Goal: Answer question/provide support: Share knowledge or assist other users

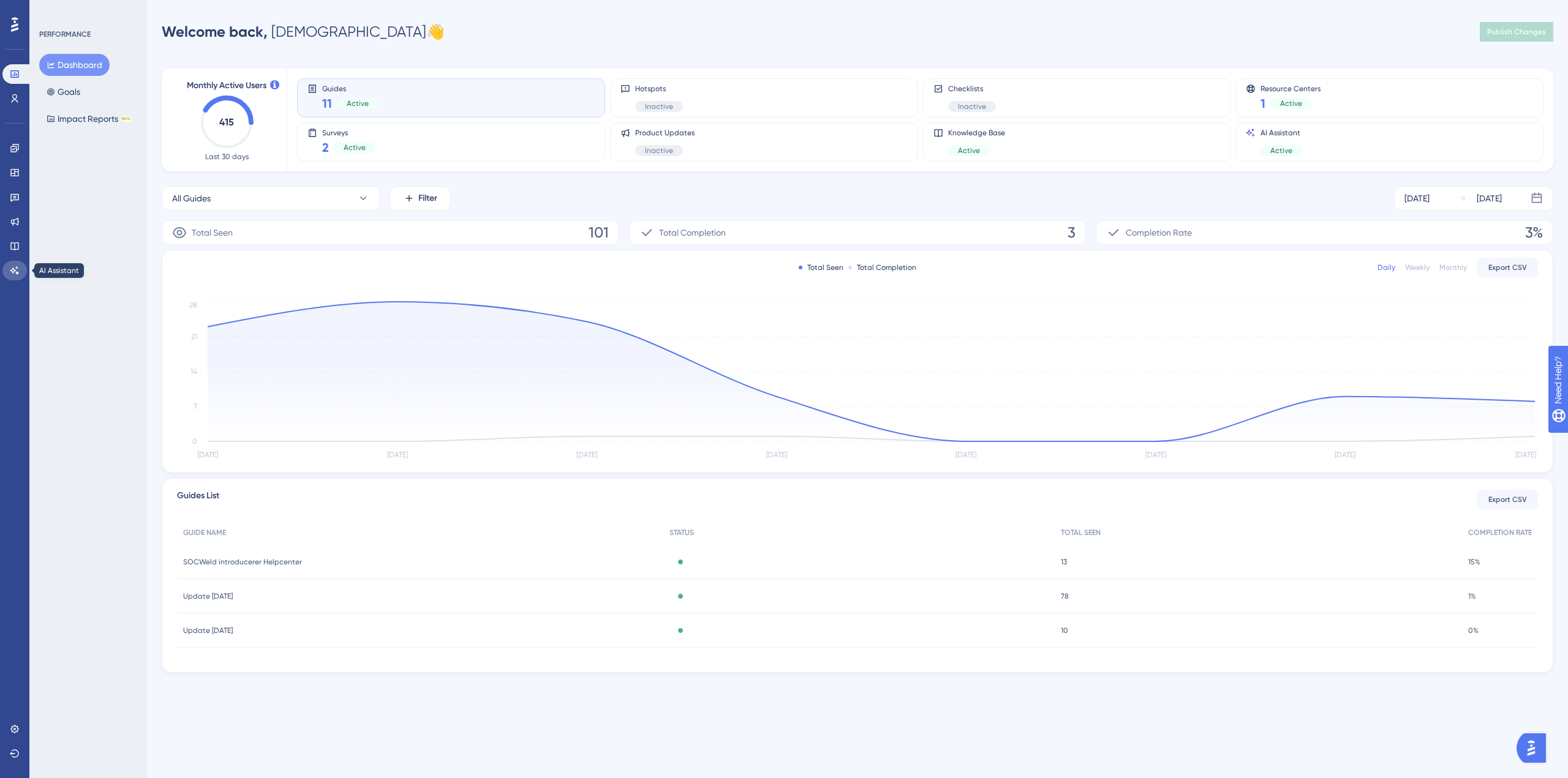
click at [12, 265] on link at bounding box center [15, 271] width 25 height 20
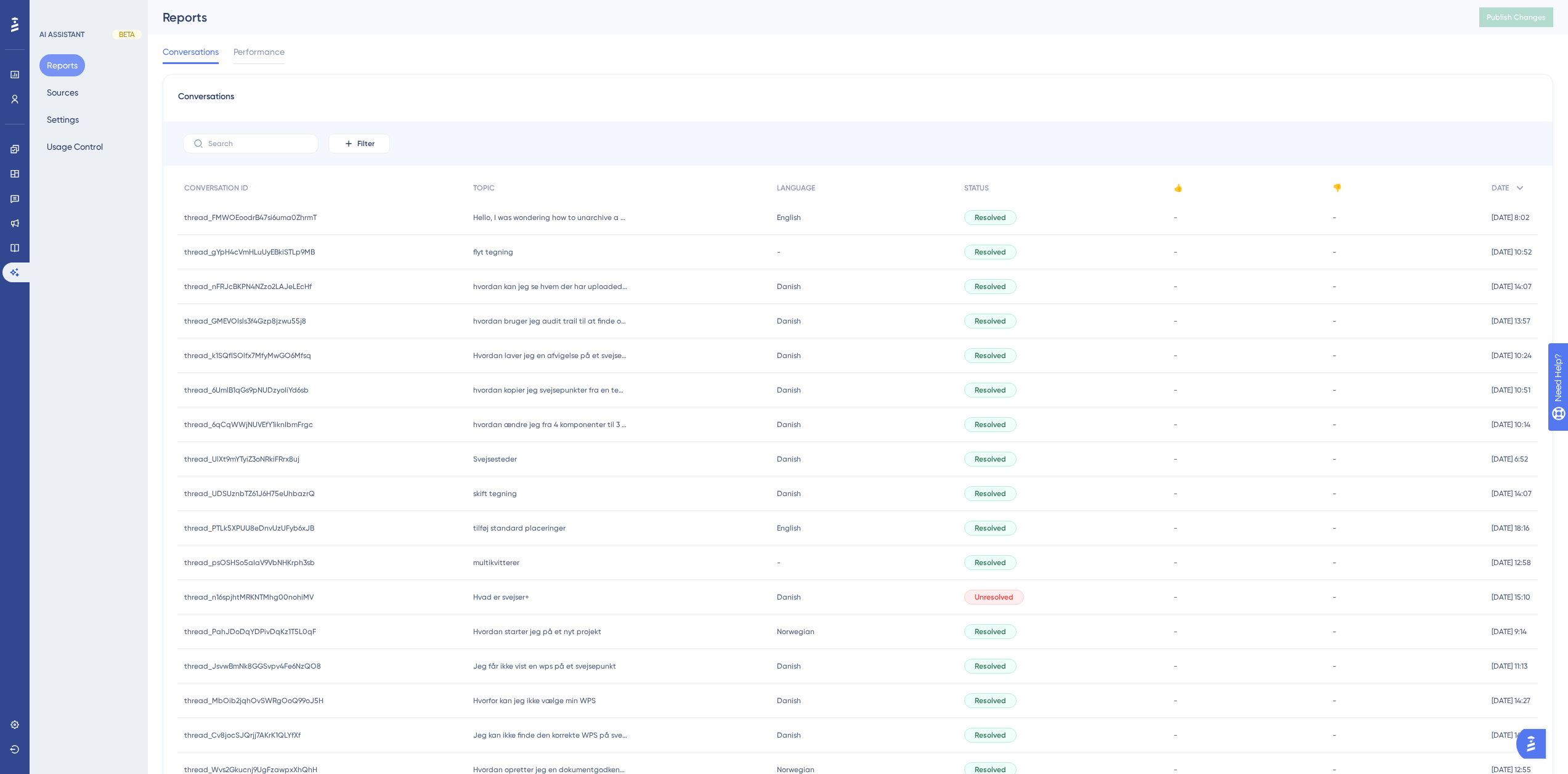
click at [642, 213] on div "Hello, I was wondering how to unarchive a weldpoint Hello, I was wondering how …" at bounding box center [619, 217] width 304 height 34
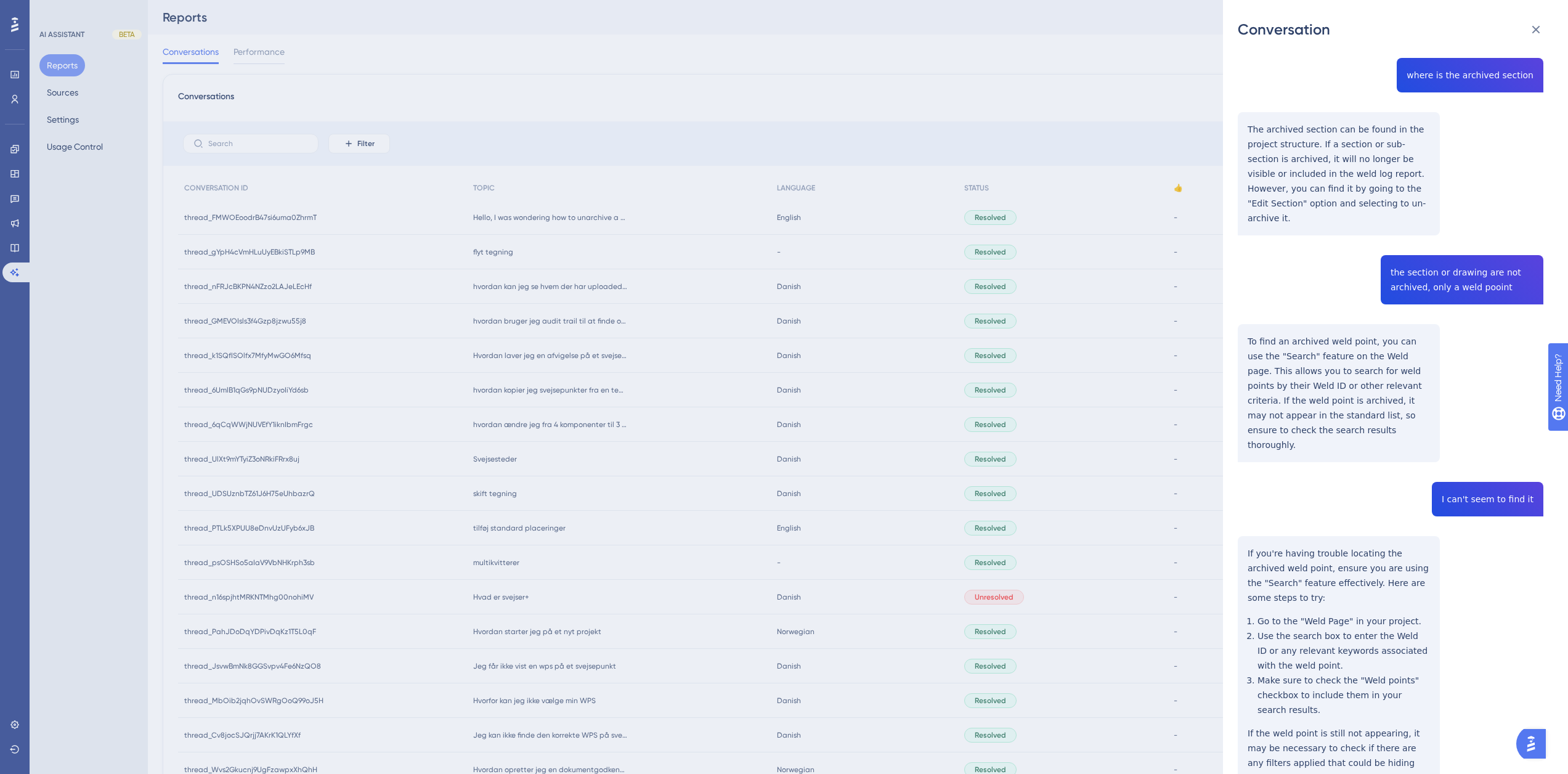
scroll to position [299, 0]
click at [555, 105] on div "Conversation thread_FMWOEoodrB47si6uma0ZhrmT Copy - - 73578b37-f641-4c05-8b5c-1…" at bounding box center [784, 387] width 1568 height 774
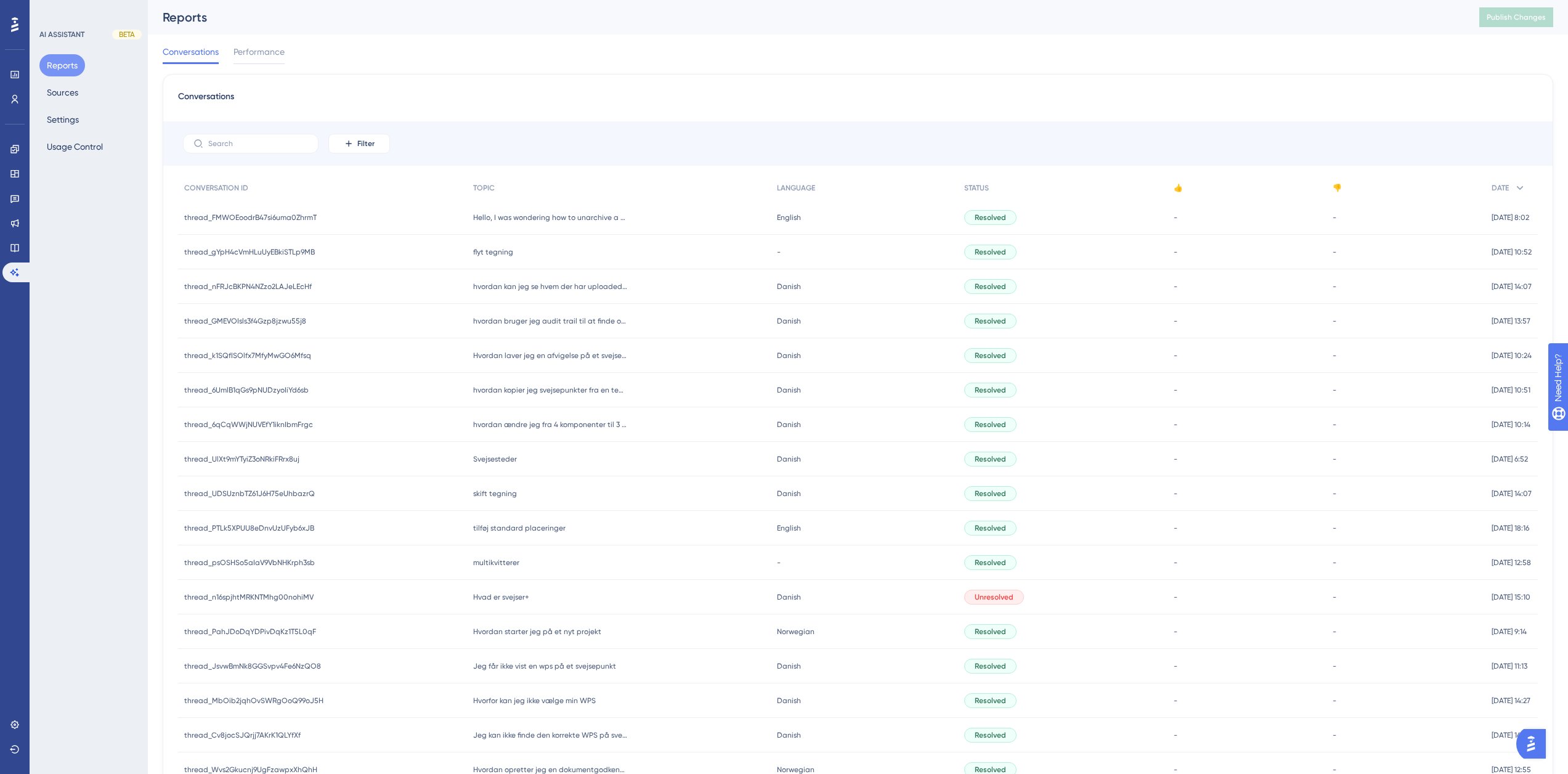
click at [473, 248] on span "flyt tegning" at bounding box center [493, 252] width 40 height 10
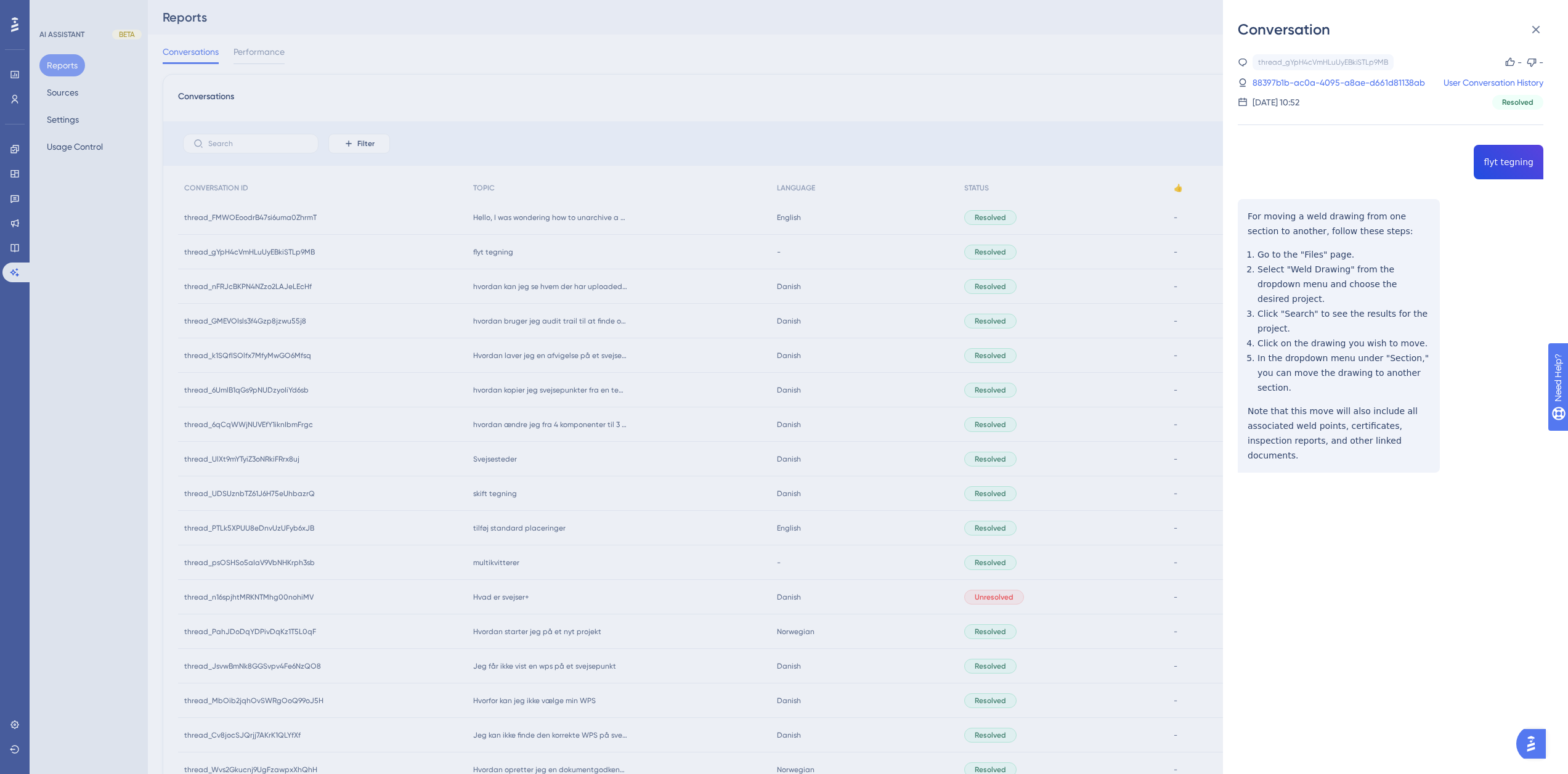
click at [603, 274] on div "Conversation thread_gYpH4cVmHLuUyEBkiSTLp9MB Copy - - 88397b1b-ac0a-4095-a8ae-d…" at bounding box center [784, 387] width 1568 height 774
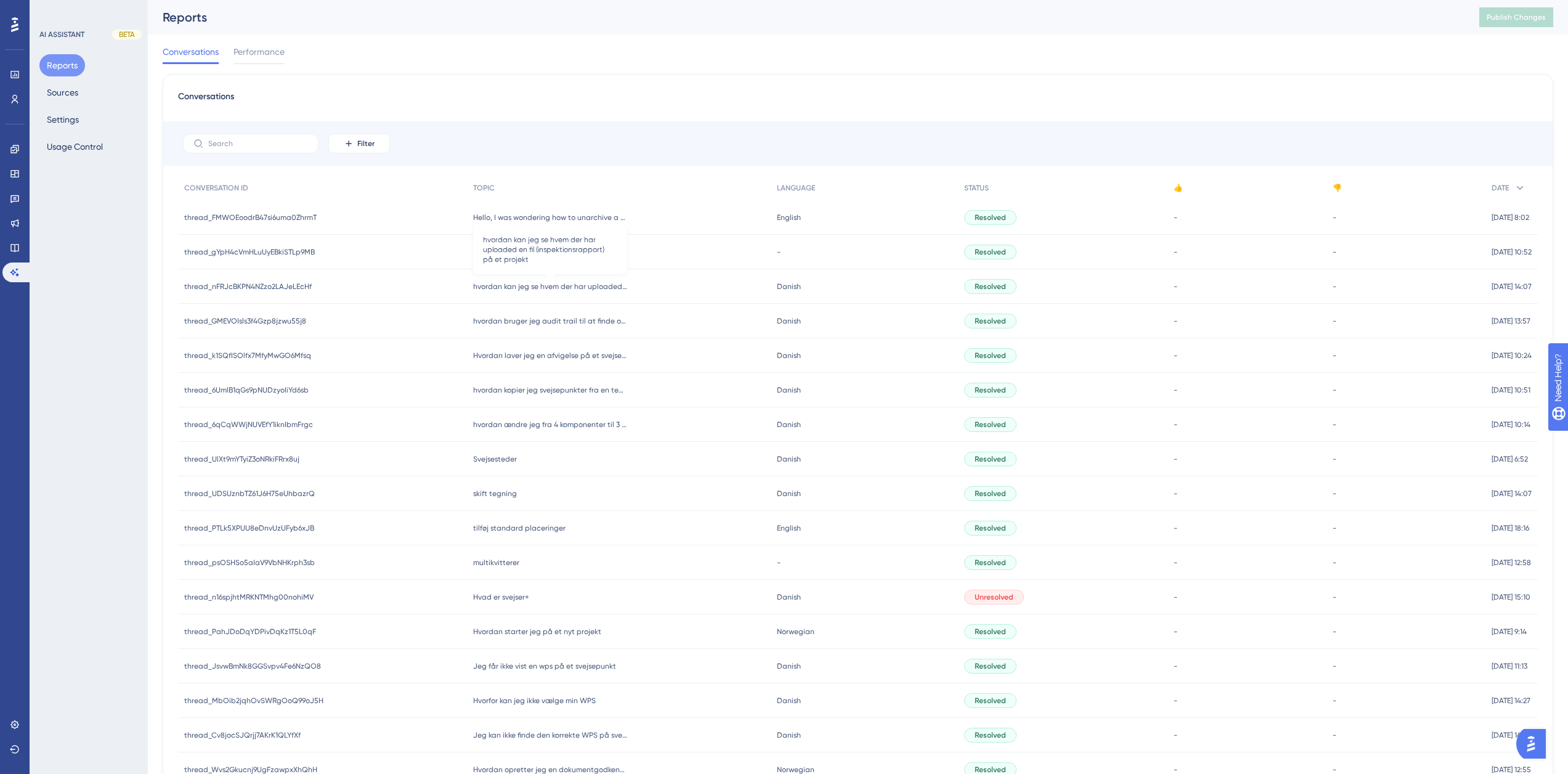
click at [582, 288] on span "hvordan kan jeg se hvem der har uploaded en fil (inspektionsrapport) på et proj…" at bounding box center [550, 286] width 154 height 10
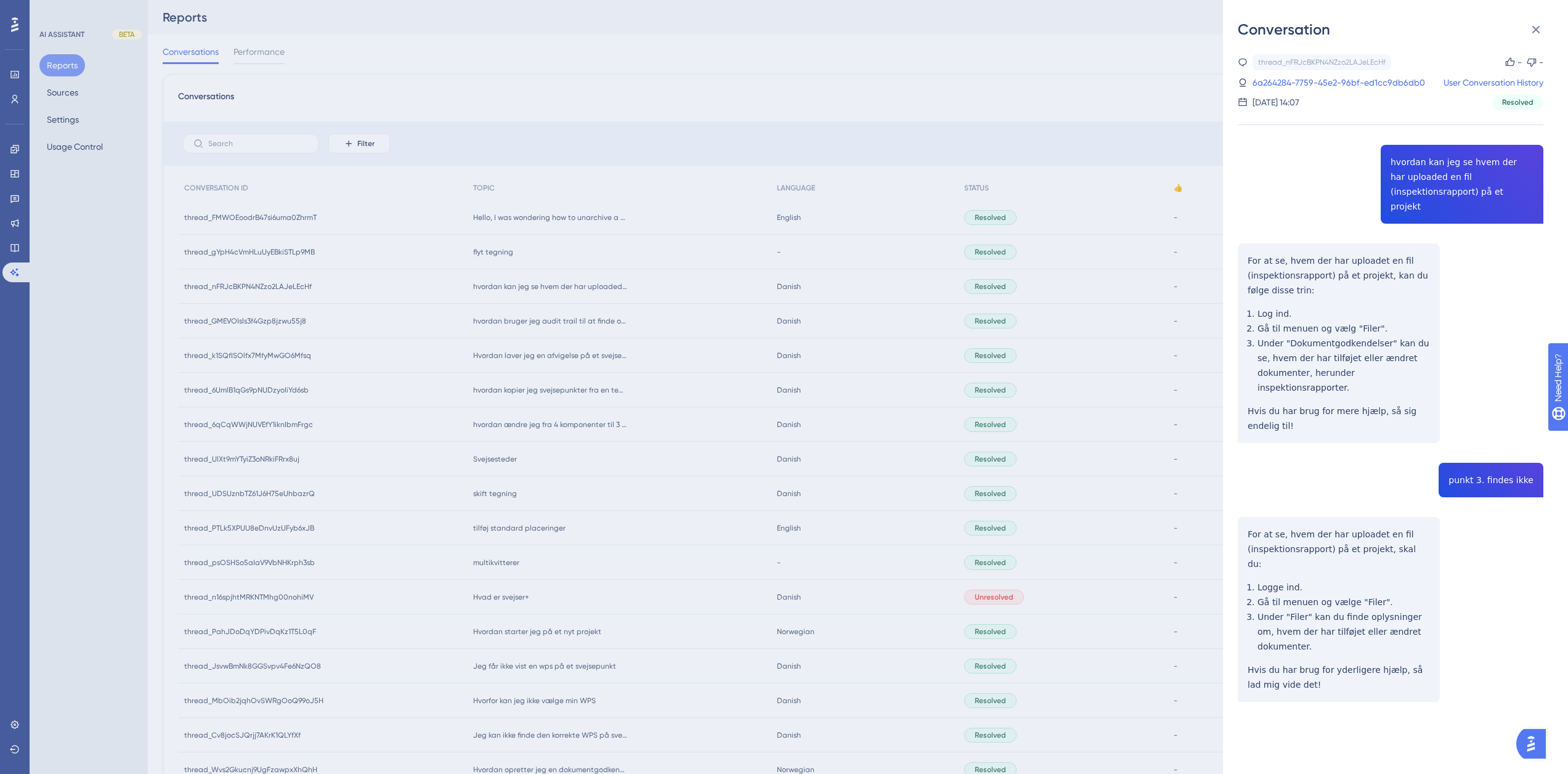
click at [1047, 297] on div "Conversation thread_nFRJcBKPN4NZzo2LAJeLEcHf Copy - - 6a264284-7759-45e2-96bf-e…" at bounding box center [784, 387] width 1568 height 774
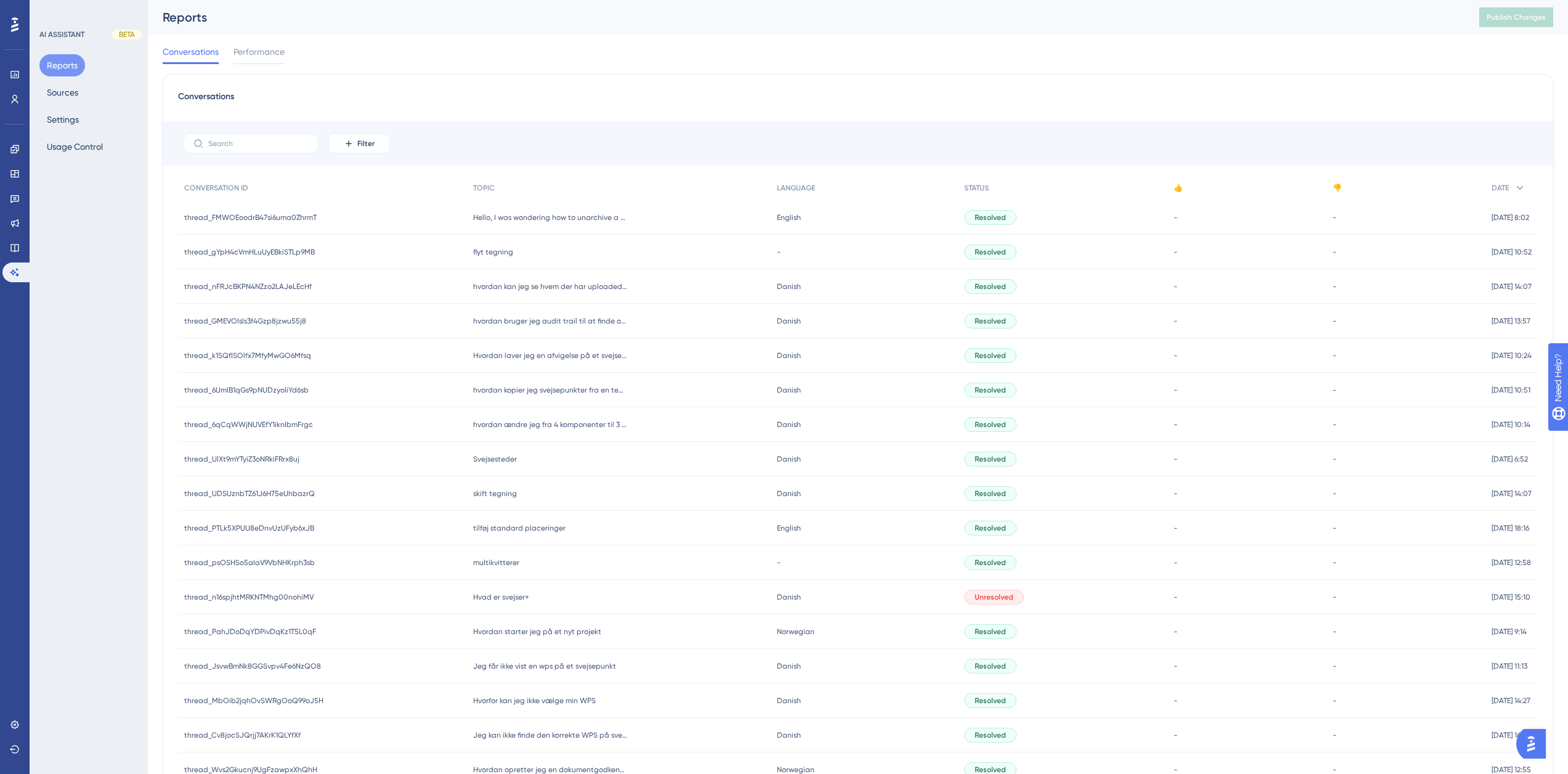
click at [829, 216] on div "English English" at bounding box center [865, 217] width 188 height 34
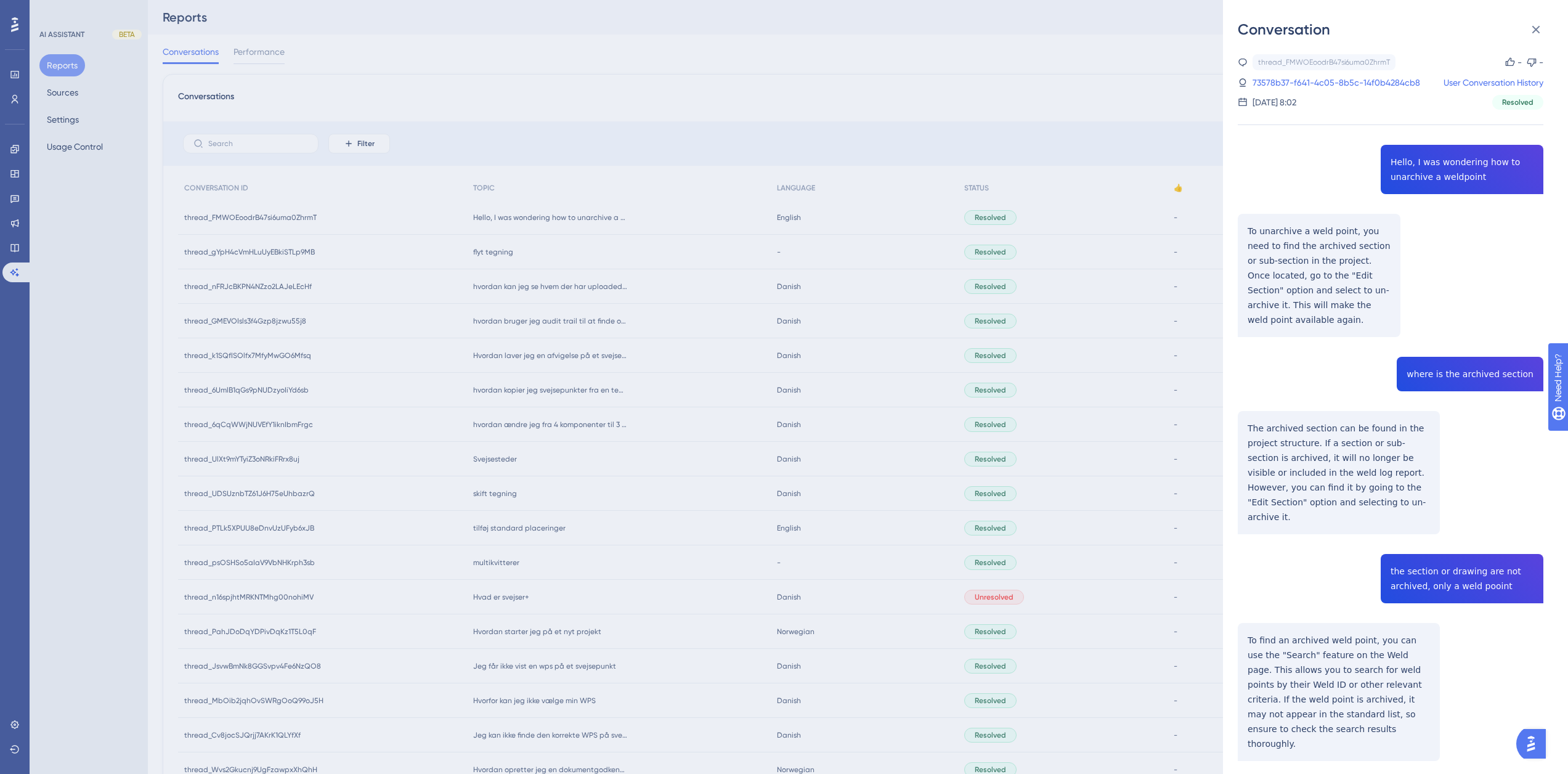
click at [816, 139] on div "Conversation thread_FMWOEoodrB47si6uma0ZhrmT Copy - - 73578b37-f641-4c05-8b5c-1…" at bounding box center [784, 387] width 1568 height 774
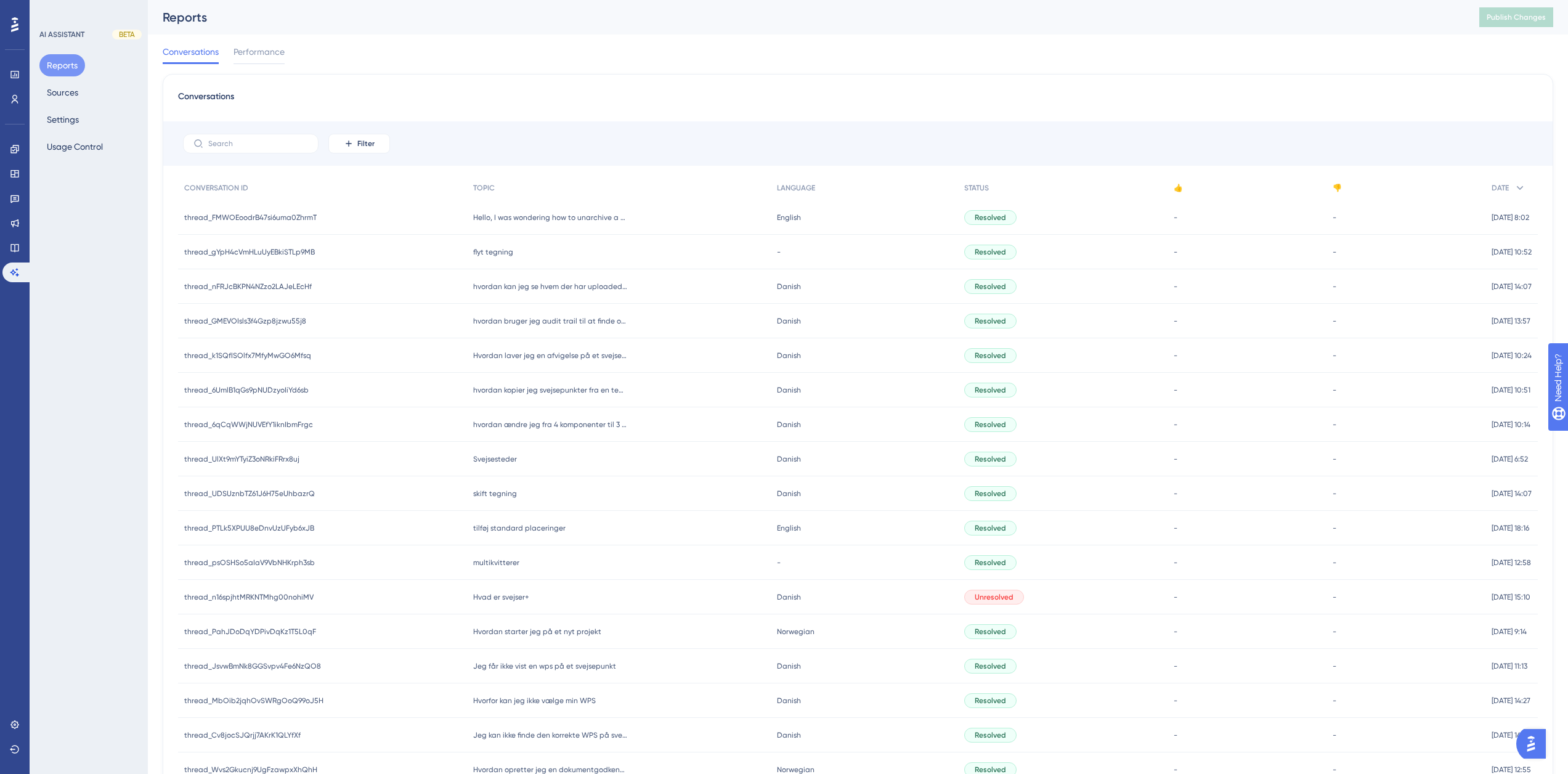
click at [648, 322] on div "hvordan bruger jeg audit trail til at finde oplysninger på en fil der uploadet …" at bounding box center [619, 320] width 304 height 34
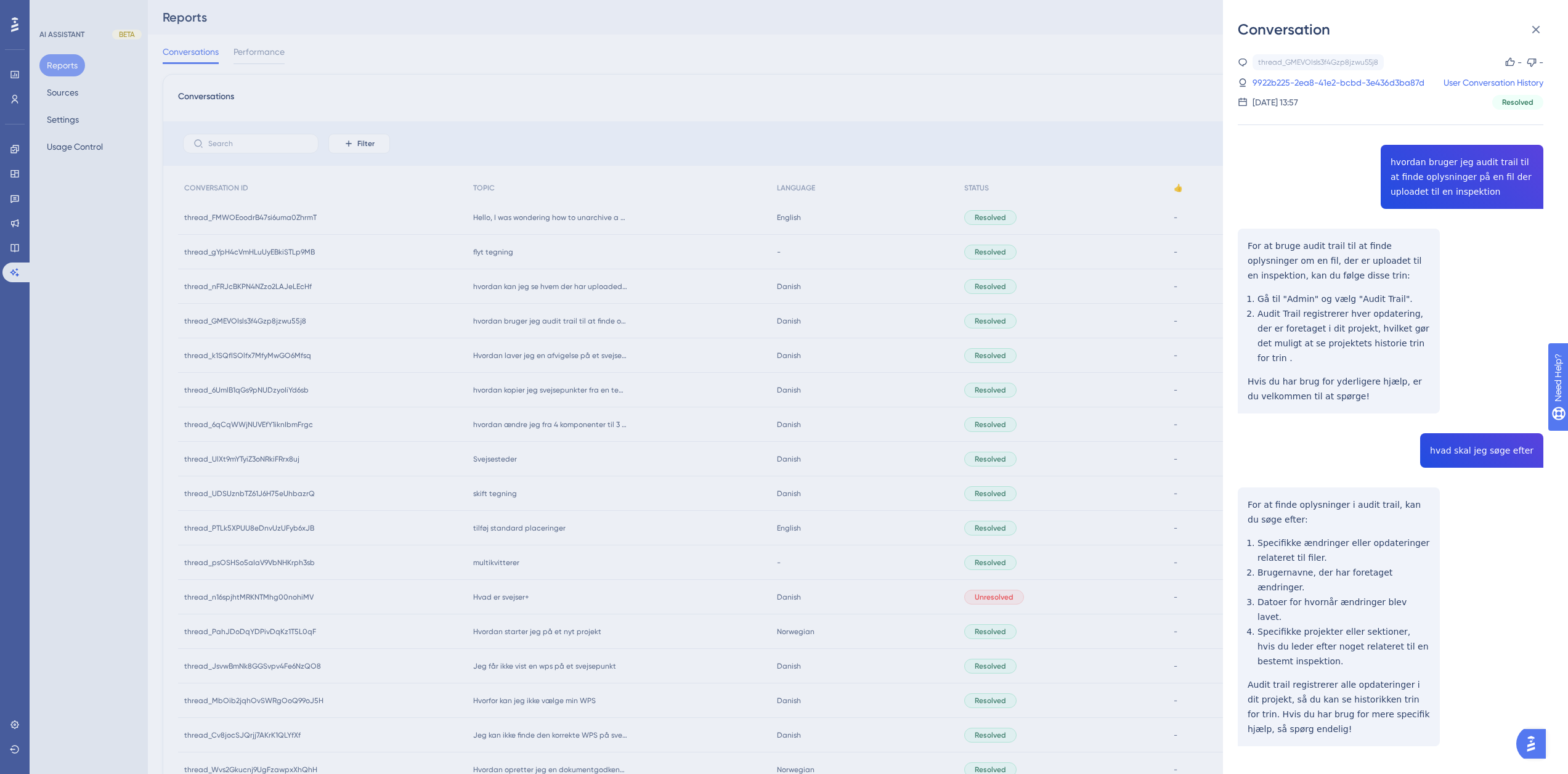
click at [629, 263] on div "Conversation thread_GMEVOIsls3f4Gzp8jzwu55j8 Copy - - 9922b225-2ea8-41e2-bcbd-3…" at bounding box center [784, 387] width 1568 height 774
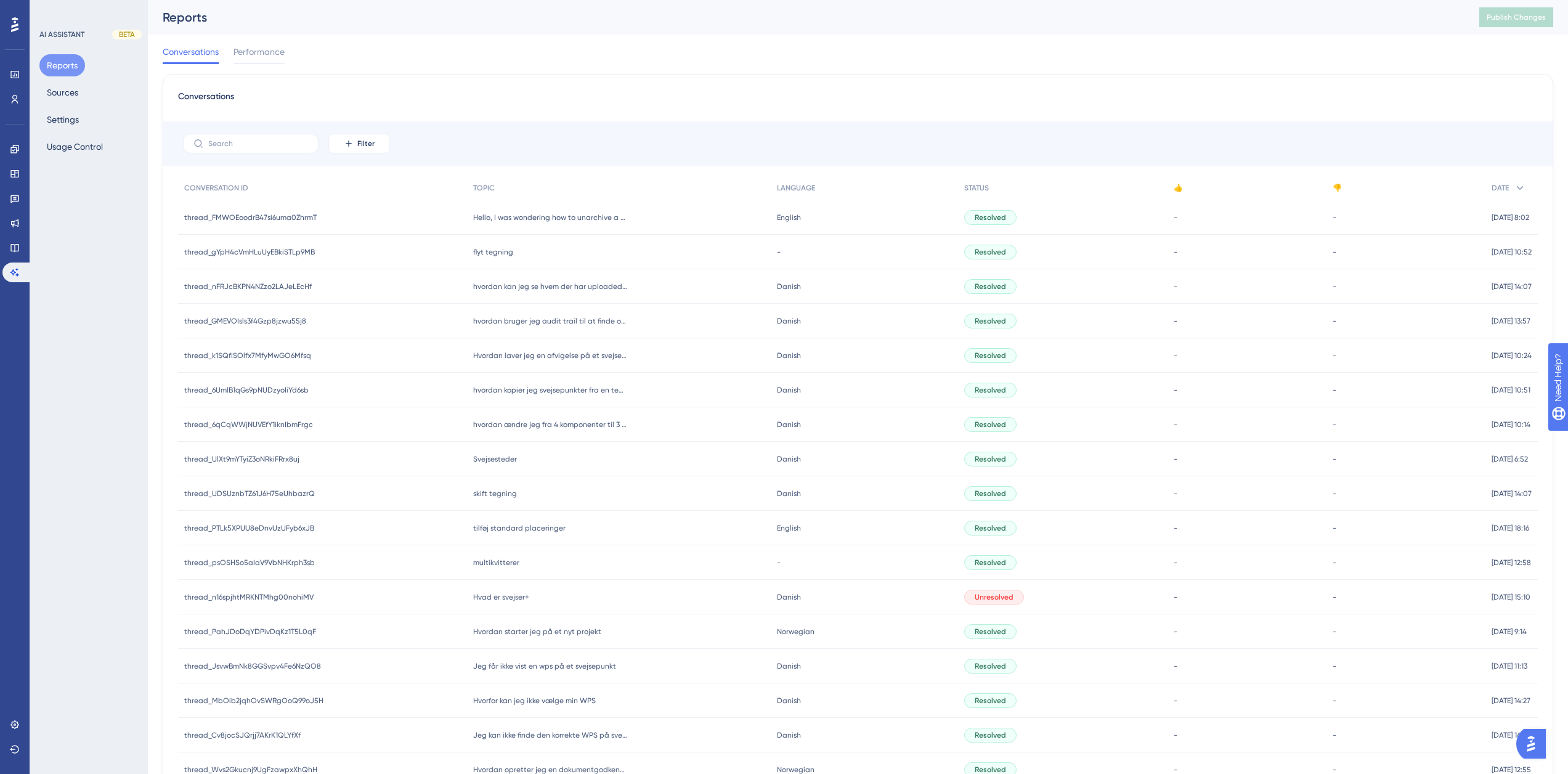
click at [600, 292] on div "hvordan kan jeg se hvem der har uploaded en fil (inspektionsrapport) på et proj…" at bounding box center [619, 286] width 304 height 34
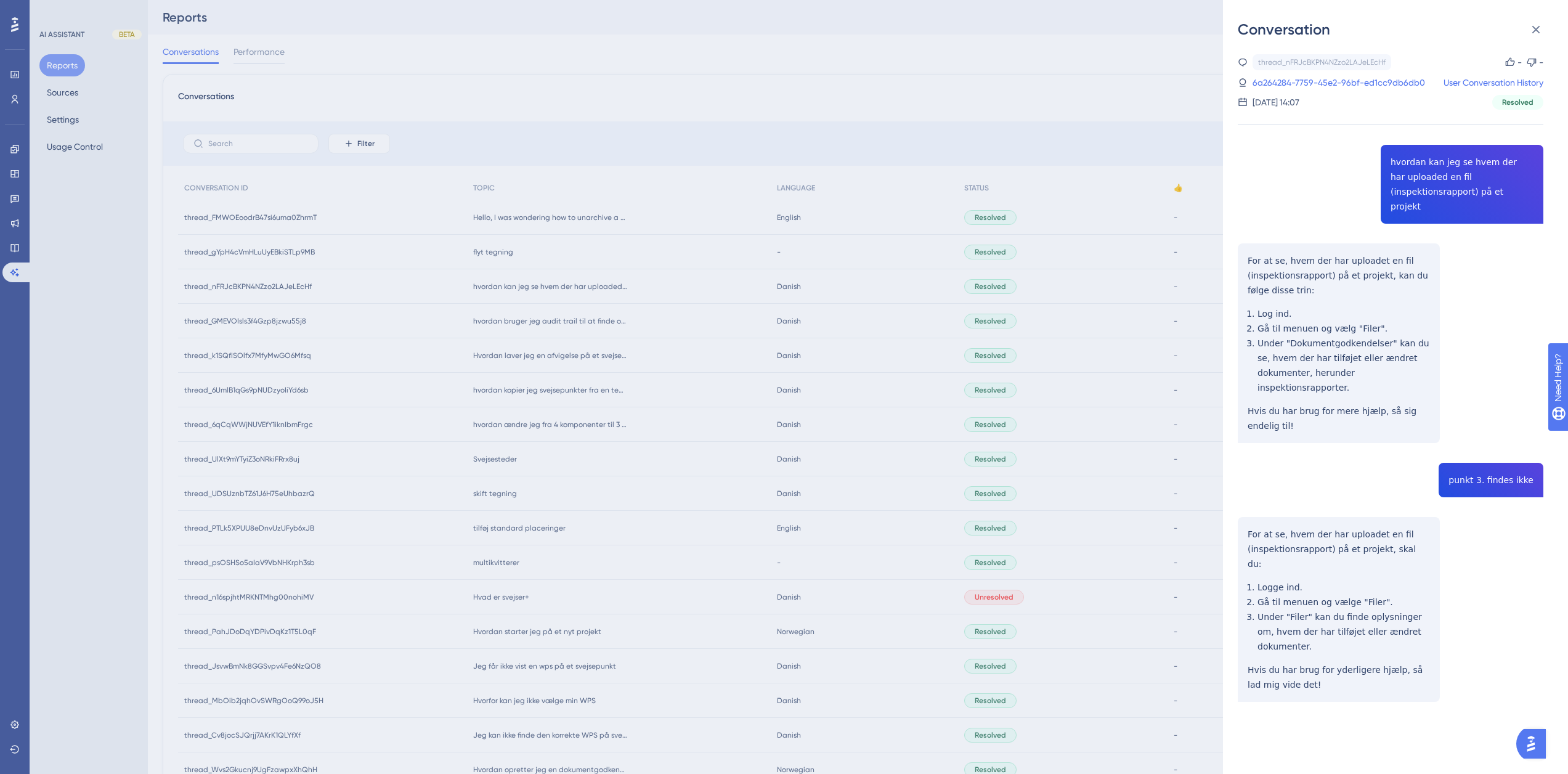
click at [614, 320] on div "Conversation thread_nFRJcBKPN4NZzo2LAJeLEcHf Copy - - 6a264284-7759-45e2-96bf-e…" at bounding box center [784, 387] width 1568 height 774
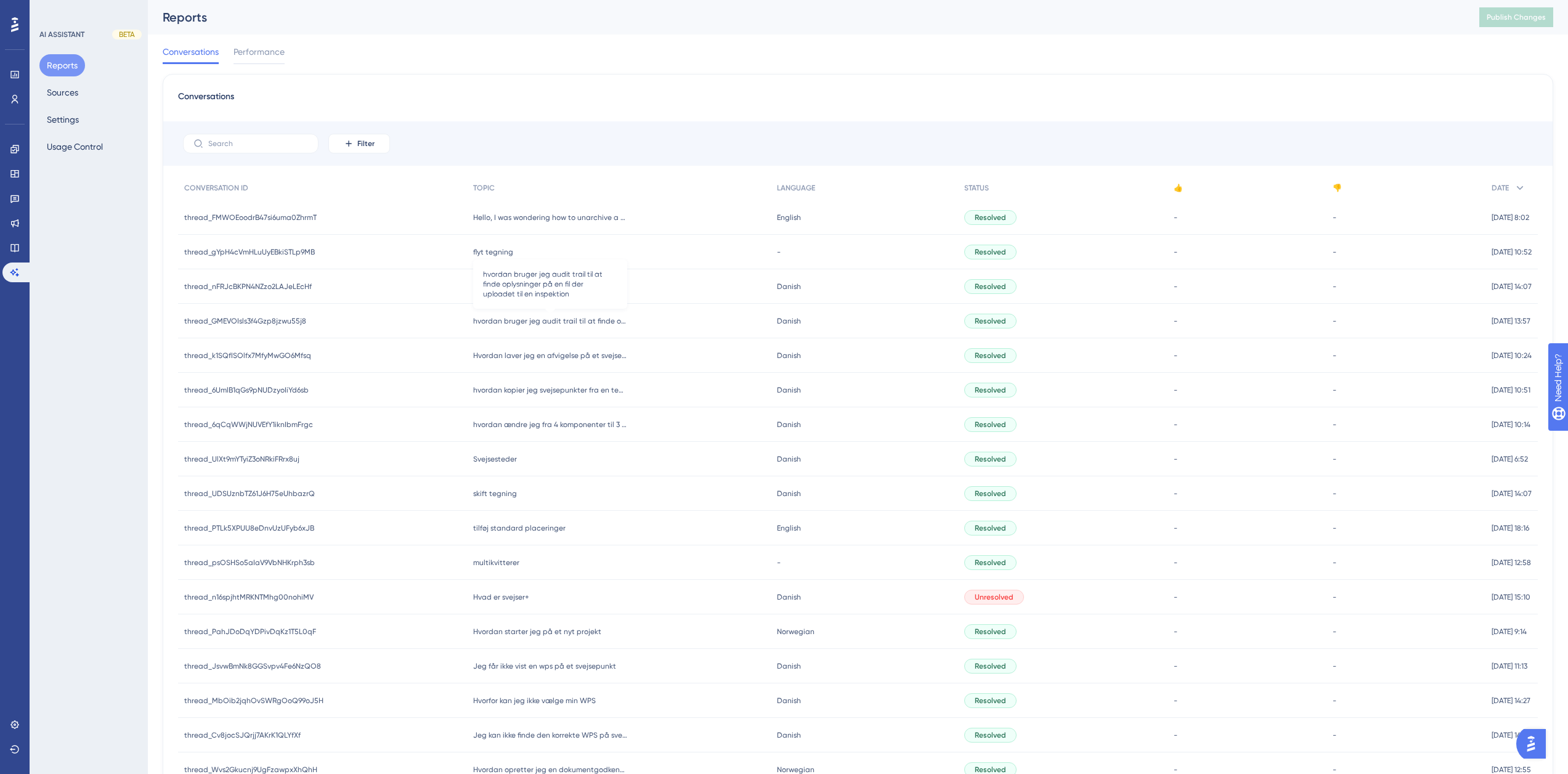
click at [530, 319] on span "hvordan bruger jeg audit trail til at finde oplysninger på en fil der uploadet …" at bounding box center [550, 321] width 154 height 10
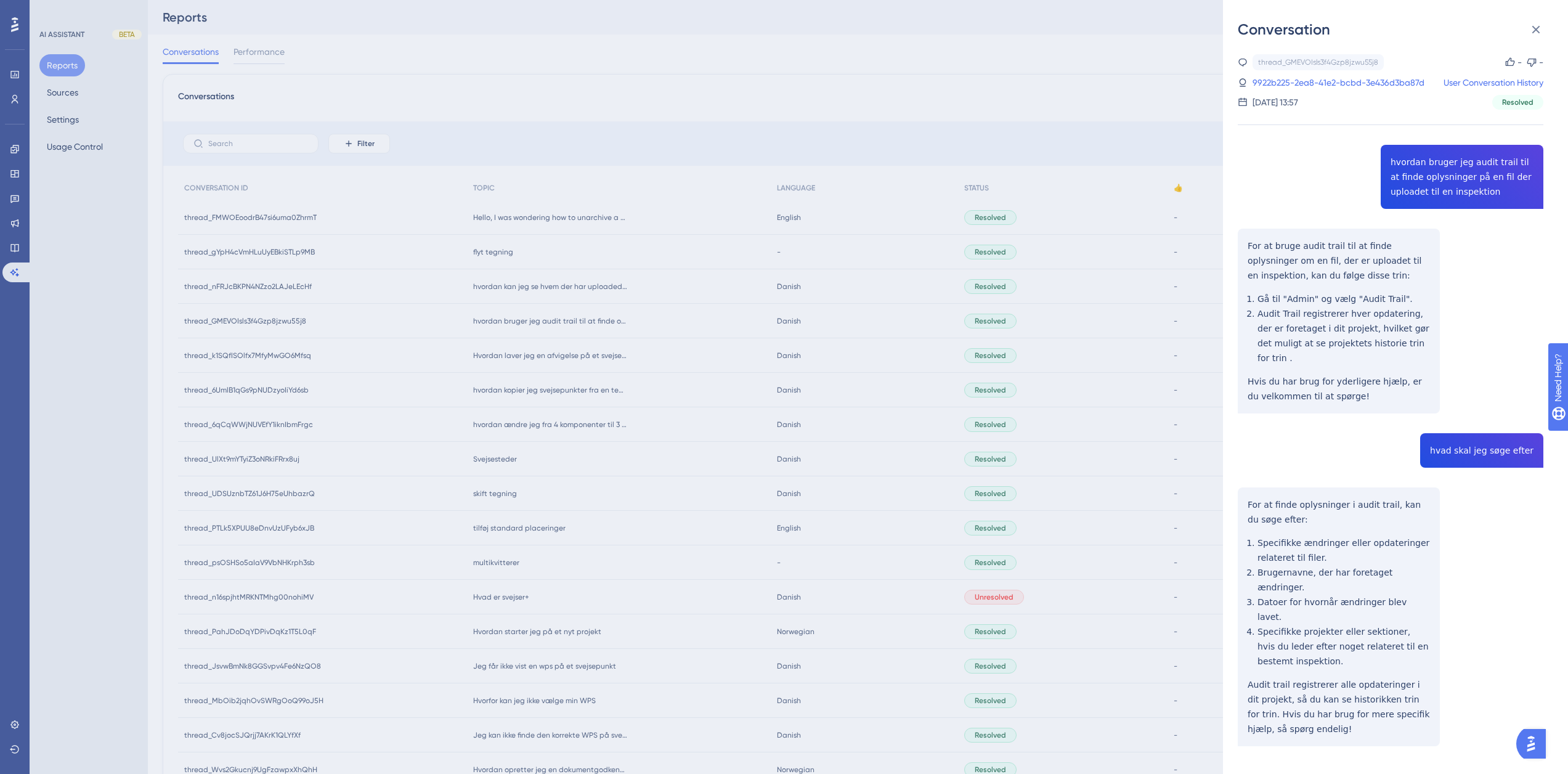
click at [524, 321] on div "Conversation thread_GMEVOIsls3f4Gzp8jzwu55j8 Copy - - 9922b225-2ea8-41e2-bcbd-3…" at bounding box center [784, 387] width 1568 height 774
